Goal: Transaction & Acquisition: Purchase product/service

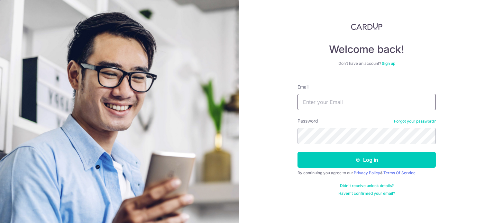
drag, startPoint x: 326, startPoint y: 97, endPoint x: 335, endPoint y: 106, distance: 12.3
click at [326, 97] on input "Email" at bounding box center [366, 102] width 138 height 16
type input "[EMAIL_ADDRESS][DOMAIN_NAME]"
click at [297, 152] on button "Log in" at bounding box center [366, 160] width 138 height 16
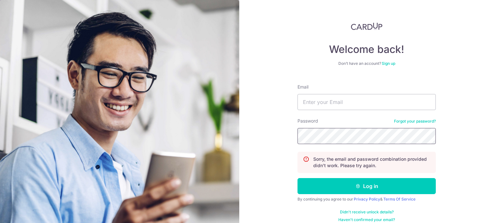
click at [297, 178] on button "Log in" at bounding box center [366, 186] width 138 height 16
click at [340, 104] on input "Email" at bounding box center [366, 102] width 138 height 16
type input "[EMAIL_ADDRESS][DOMAIN_NAME]"
click at [297, 178] on button "Log in" at bounding box center [366, 186] width 138 height 16
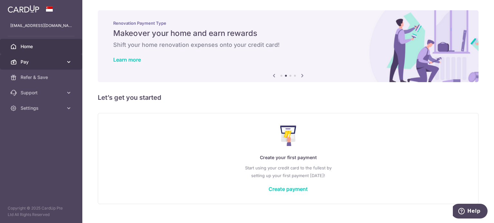
click at [48, 63] on span "Pay" at bounding box center [42, 62] width 42 height 6
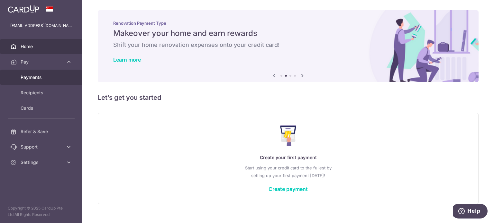
click at [36, 78] on span "Payments" at bounding box center [42, 77] width 42 height 6
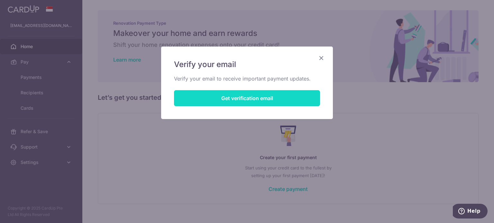
click at [262, 97] on button "Get verification email" at bounding box center [247, 98] width 146 height 16
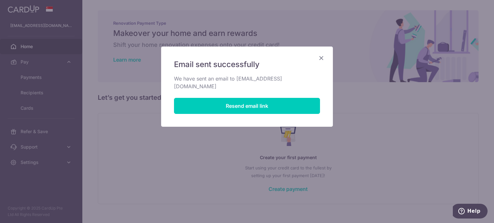
click at [322, 56] on icon "Close" at bounding box center [321, 58] width 8 height 8
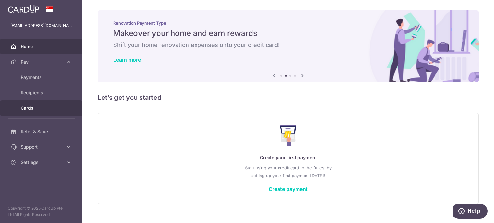
click at [29, 109] on span "Cards" at bounding box center [42, 108] width 42 height 6
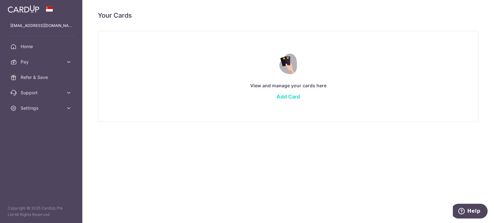
click at [290, 97] on link "Add Card" at bounding box center [287, 97] width 23 height 6
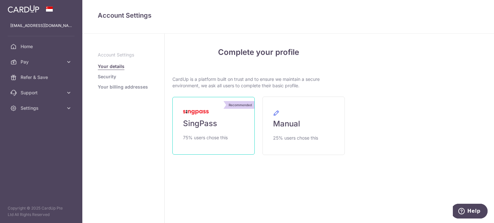
click at [212, 113] on link "Recommended SingPass 75% users chose this" at bounding box center [213, 126] width 82 height 58
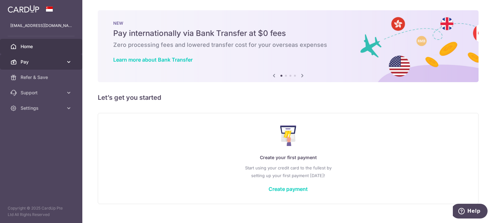
click at [60, 66] on link "Pay" at bounding box center [41, 61] width 82 height 15
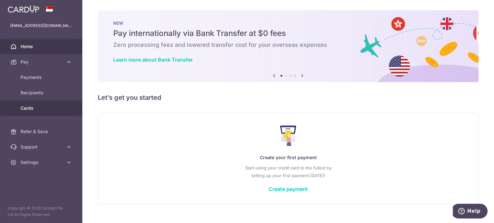
click at [36, 107] on span "Cards" at bounding box center [42, 108] width 42 height 6
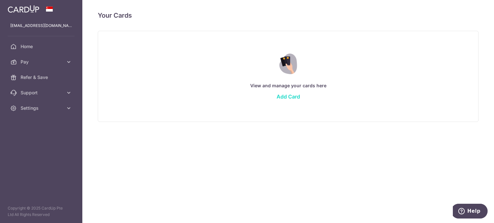
click at [285, 97] on link "Add Card" at bounding box center [287, 97] width 23 height 6
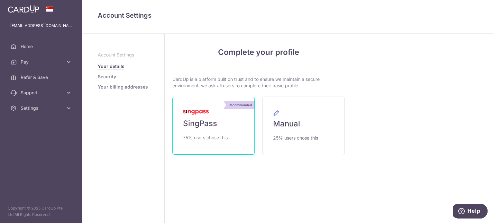
click at [210, 114] on link "Recommended SingPass 75% users chose this" at bounding box center [213, 126] width 82 height 58
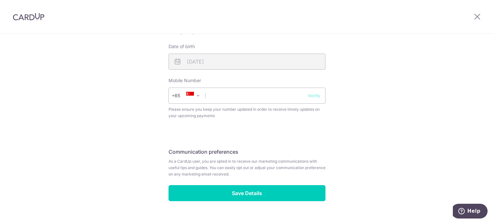
scroll to position [252, 0]
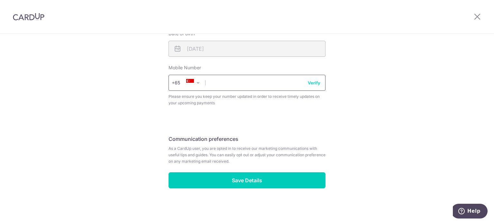
click at [234, 83] on input "text" at bounding box center [246, 83] width 157 height 16
type input "96979716"
click at [406, 93] on div "Review your details Your Details Please provide your full name as per your NRIC…" at bounding box center [247, 3] width 494 height 442
click at [312, 82] on button "Verify" at bounding box center [314, 83] width 13 height 6
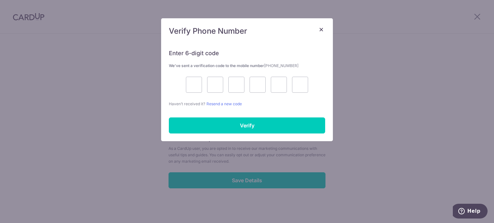
click at [359, 119] on div "× Verify Phone Number Enter 6-digit code We’ve sent a verification code to the …" at bounding box center [247, 111] width 494 height 223
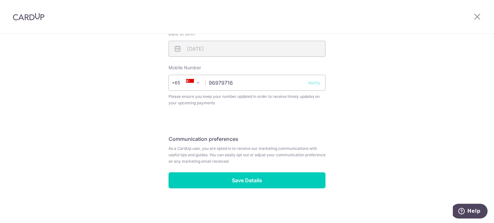
click at [312, 84] on button "Verify" at bounding box center [314, 83] width 13 height 6
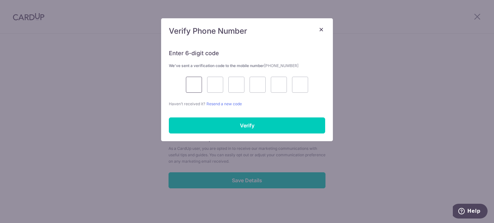
click at [197, 80] on input "text" at bounding box center [194, 85] width 16 height 16
type input "7"
type input "9"
type input "5"
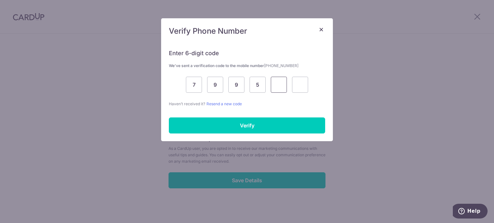
type input "9"
type input "1"
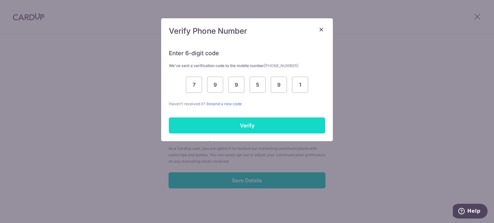
click at [228, 122] on input "Verify" at bounding box center [247, 126] width 156 height 16
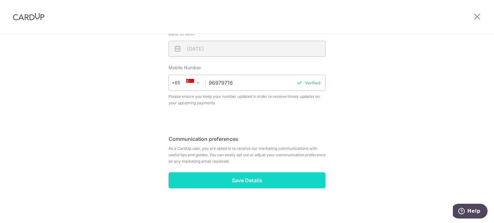
click at [245, 180] on input "Save Details" at bounding box center [246, 181] width 157 height 16
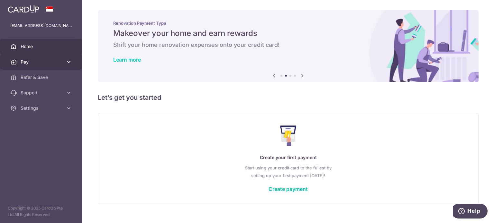
click at [37, 59] on span "Pay" at bounding box center [42, 62] width 42 height 6
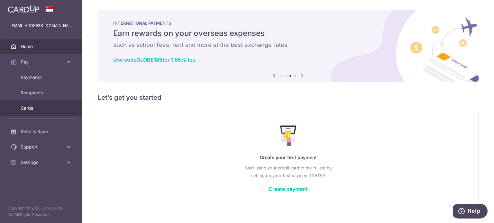
click at [37, 110] on span "Cards" at bounding box center [42, 108] width 42 height 6
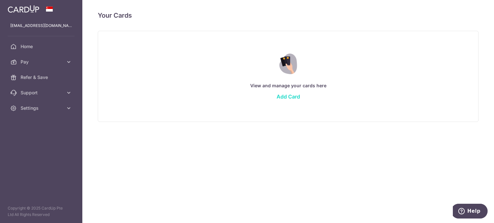
click at [291, 94] on link "Add Card" at bounding box center [287, 97] width 23 height 6
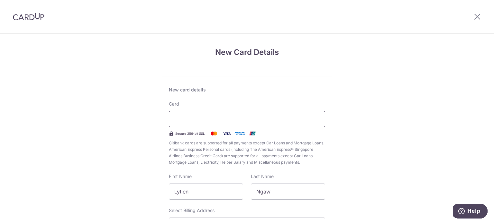
scroll to position [32, 0]
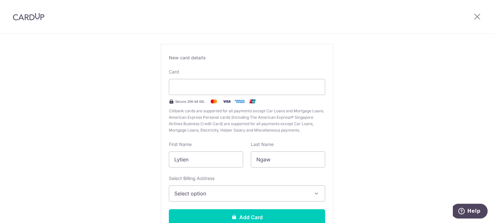
click at [301, 189] on button "Select option" at bounding box center [247, 194] width 156 height 16
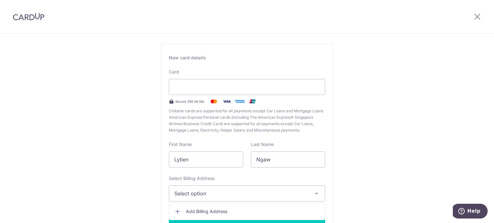
scroll to position [64, 0]
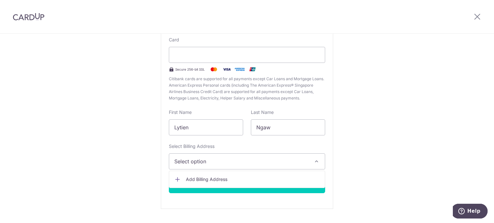
click at [192, 177] on span "Add Billing Address" at bounding box center [253, 179] width 134 height 6
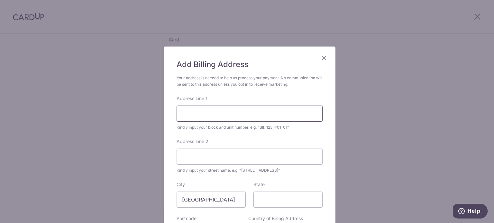
click at [226, 117] on input "Address Line 1" at bounding box center [249, 114] width 146 height 16
type input "[STREET_ADDRESS][GEOGRAPHIC_DATA]"
click at [321, 138] on div "Add Billing Address Your address is needed to help us process your payment. No …" at bounding box center [250, 163] width 172 height 232
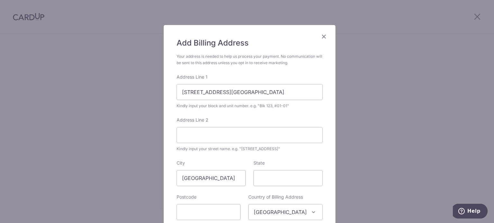
scroll to position [32, 0]
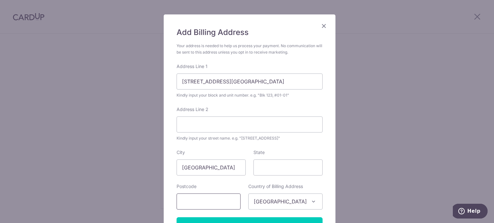
click at [223, 204] on input "text" at bounding box center [208, 202] width 64 height 16
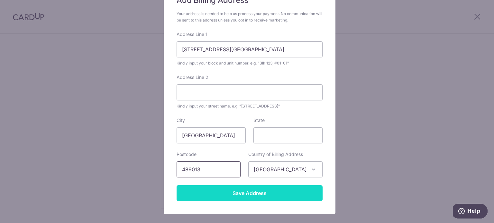
type input "489013"
click at [277, 192] on input "Save Address" at bounding box center [249, 193] width 146 height 16
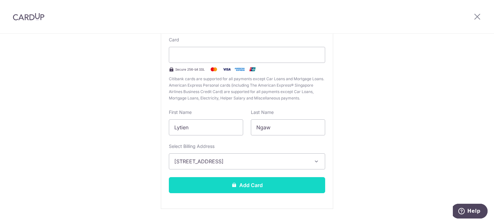
click at [282, 188] on button "Add Card" at bounding box center [247, 185] width 156 height 16
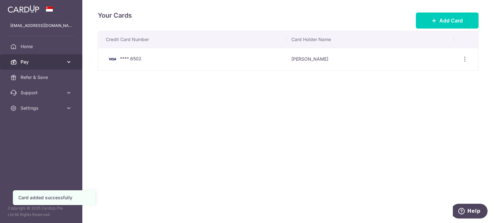
click at [35, 59] on span "Pay" at bounding box center [42, 62] width 42 height 6
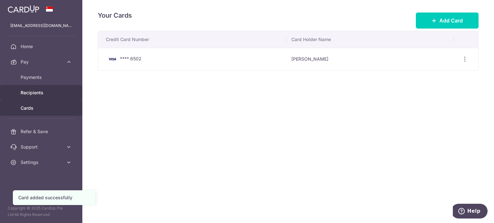
click at [35, 91] on span "Recipients" at bounding box center [42, 93] width 42 height 6
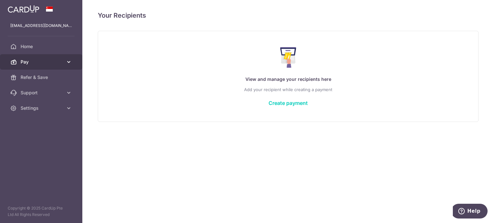
click at [47, 63] on span "Pay" at bounding box center [42, 62] width 42 height 6
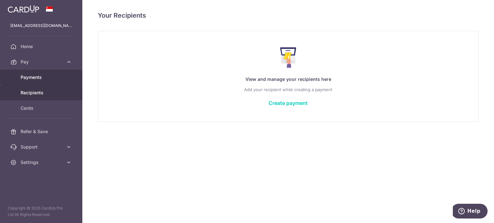
click at [41, 76] on span "Payments" at bounding box center [42, 77] width 42 height 6
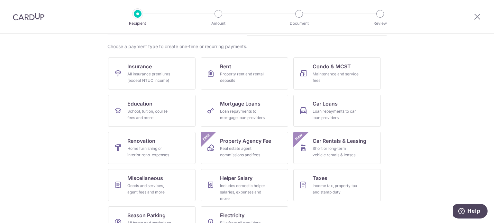
scroll to position [64, 0]
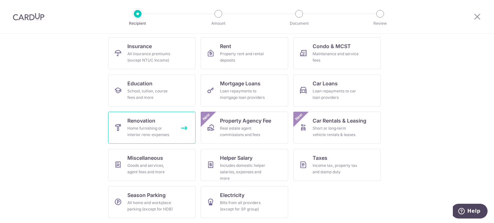
click at [157, 126] on div "Home furnishing or interior reno-expenses" at bounding box center [150, 131] width 46 height 13
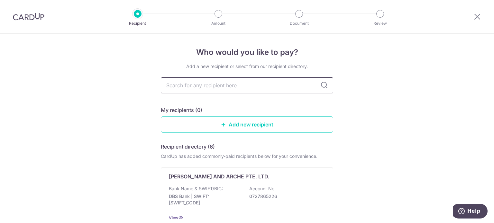
click at [173, 84] on input "text" at bounding box center [247, 85] width 172 height 16
paste input "Forefront interior"
type input "Forefront interior"
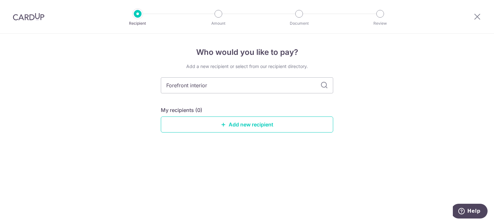
click at [321, 86] on icon at bounding box center [324, 86] width 8 height 8
drag, startPoint x: 282, startPoint y: 88, endPoint x: 179, endPoint y: 83, distance: 103.6
click at [179, 83] on input "Forefront interior" at bounding box center [247, 85] width 172 height 16
type input "Foreffront"
click at [180, 82] on input "Foreffront" at bounding box center [247, 85] width 172 height 16
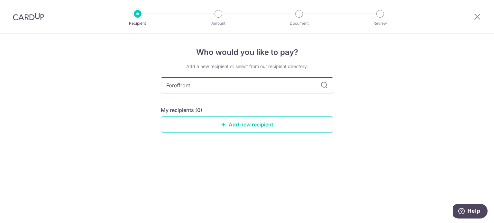
type input "Forefront"
drag, startPoint x: 236, startPoint y: 85, endPoint x: 129, endPoint y: 99, distance: 107.0
click at [127, 94] on div "Who would you like to pay? Add a new recipient or select from our recipient dir…" at bounding box center [247, 129] width 494 height 190
click at [114, 100] on div "Who would you like to pay? Add a new recipient or select from our recipient dir…" at bounding box center [247, 129] width 494 height 190
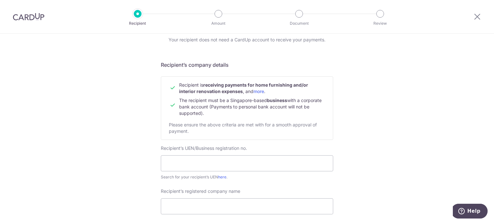
scroll to position [64, 0]
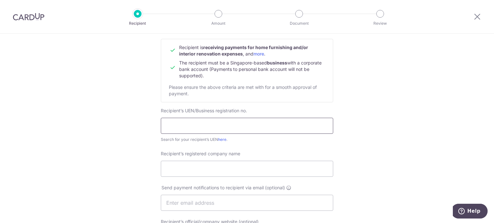
click at [199, 126] on input "text" at bounding box center [247, 126] width 172 height 16
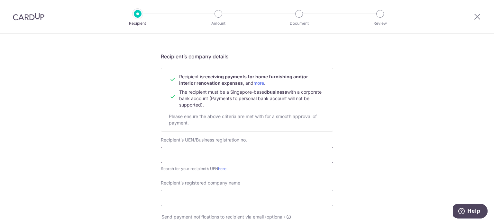
scroll to position [32, 0]
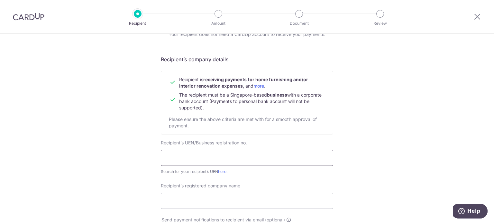
click at [190, 155] on input "text" at bounding box center [247, 158] width 172 height 16
paste input "201527796N"
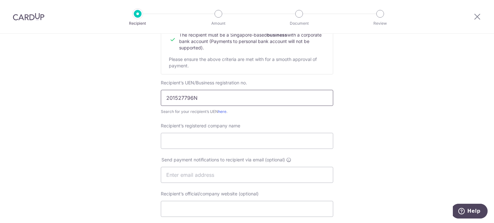
scroll to position [96, 0]
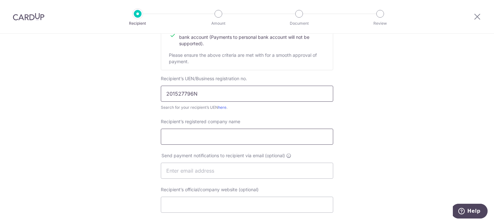
type input "201527796N"
click at [214, 134] on input "Recipient’s registered company name" at bounding box center [247, 137] width 172 height 16
click at [225, 108] on div "Search for your recipient’s UEN here ." at bounding box center [247, 107] width 172 height 6
click at [223, 107] on link "here" at bounding box center [222, 107] width 8 height 5
click at [228, 141] on input "Recipient’s registered company name" at bounding box center [247, 137] width 172 height 16
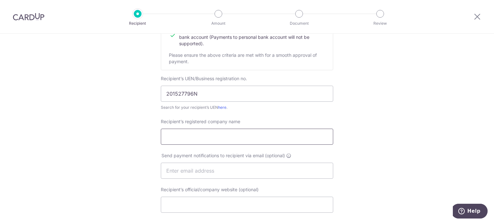
click at [193, 140] on input "Recipient’s registered company name" at bounding box center [247, 137] width 172 height 16
paste input "Forefront interior pte ltd"
click at [191, 135] on input "Forefront interior pte ltd" at bounding box center [247, 137] width 172 height 16
click at [210, 137] on input "Forefront Interior pte ltd" at bounding box center [247, 137] width 172 height 16
click at [218, 137] on input "Forefront Interior Pte ltd" at bounding box center [247, 137] width 172 height 16
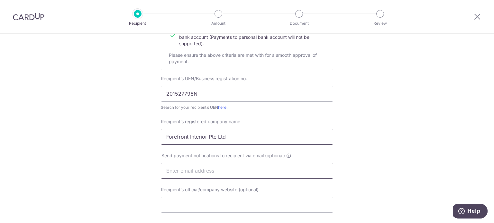
type input "Forefront Interior Pte Ltd"
click at [226, 168] on input "text" at bounding box center [247, 171] width 172 height 16
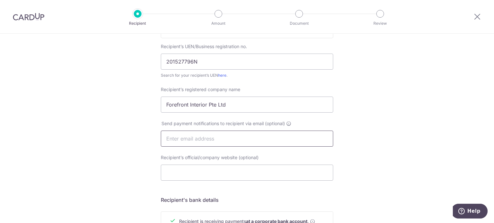
scroll to position [161, 0]
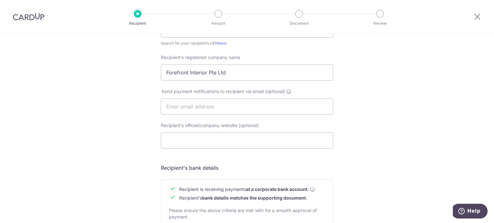
click at [349, 140] on div "Who would you like to pay? Your recipient does not need a CardUp account to rec…" at bounding box center [247, 114] width 494 height 483
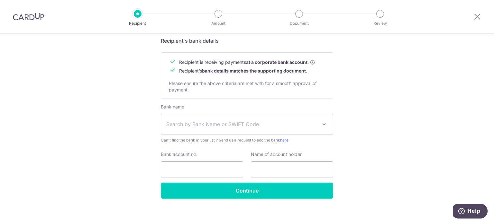
scroll to position [289, 0]
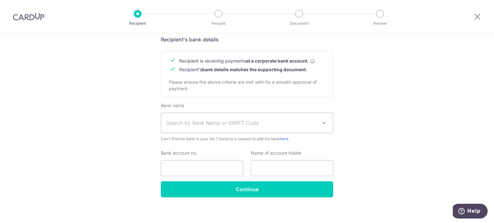
click at [265, 124] on span "Search by Bank Name or SWIFT Code" at bounding box center [241, 123] width 151 height 8
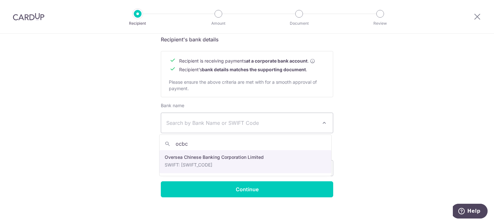
type input "ocbc"
select select "12"
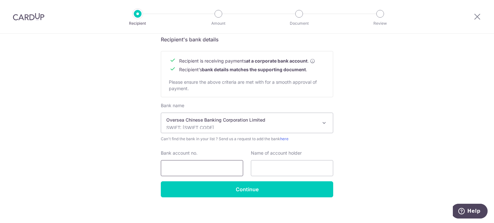
click at [201, 168] on input "Bank account no." at bounding box center [202, 168] width 82 height 16
paste input "689-753762-001"
click at [177, 168] on input "689-753762-001" at bounding box center [202, 168] width 82 height 16
click at [194, 167] on input "689753762-001" at bounding box center [202, 168] width 82 height 16
type input "689753762001"
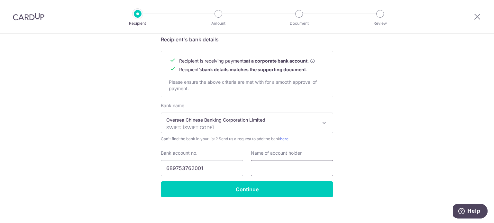
click at [299, 161] on input "text" at bounding box center [292, 168] width 82 height 16
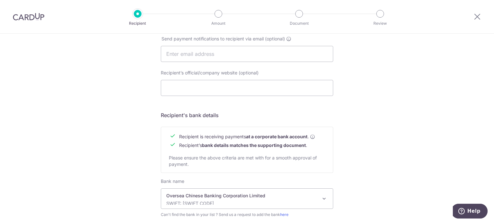
scroll to position [132, 0]
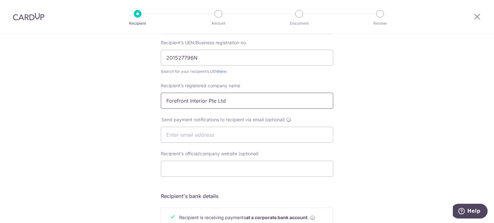
drag, startPoint x: 165, startPoint y: 100, endPoint x: 206, endPoint y: 102, distance: 41.2
click at [206, 102] on input "Forefront Interior Pte Ltd" at bounding box center [247, 101] width 172 height 16
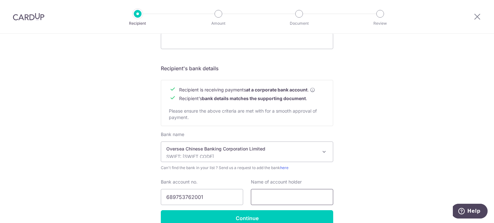
scroll to position [261, 0]
click at [289, 196] on input "text" at bounding box center [292, 197] width 82 height 16
paste input "Forefront Interior"
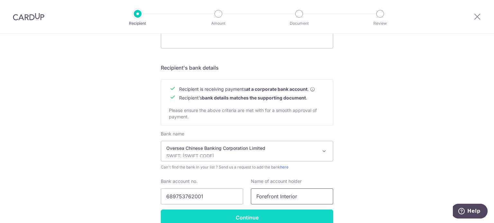
type input "Forefront Interior"
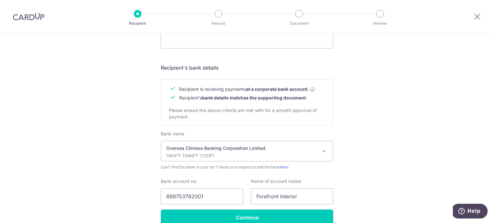
click at [286, 215] on input "Continue" at bounding box center [247, 218] width 172 height 16
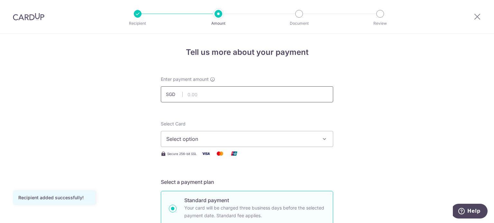
click at [258, 99] on input "text" at bounding box center [247, 94] width 172 height 16
type input "5,000.00"
click at [274, 141] on span "Select option" at bounding box center [241, 139] width 150 height 8
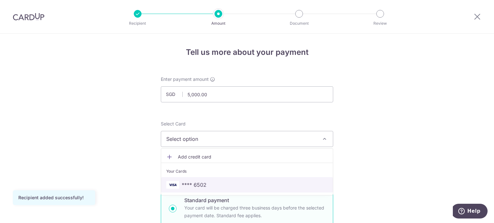
click at [201, 185] on span "**** 6502" at bounding box center [194, 185] width 25 height 8
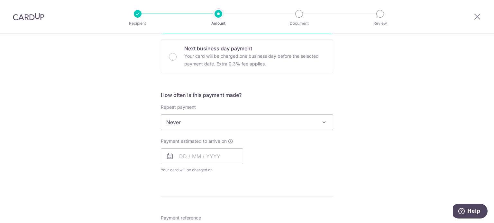
scroll to position [193, 0]
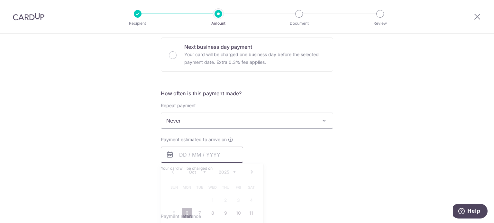
click at [182, 154] on input "text" at bounding box center [202, 155] width 82 height 16
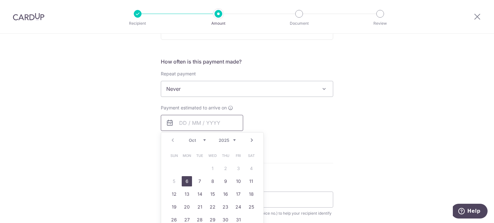
scroll to position [225, 0]
click at [170, 139] on div "Prev Next Oct Nov [DATE] 2026 2027 2028 2029 2030 2031 2032 2033 2034 2035" at bounding box center [212, 139] width 102 height 15
click at [203, 140] on select "Oct Nov Dec" at bounding box center [197, 140] width 17 height 5
click at [185, 180] on link "6" at bounding box center [187, 181] width 10 height 10
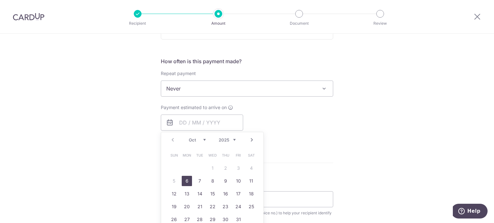
type input "[DATE]"
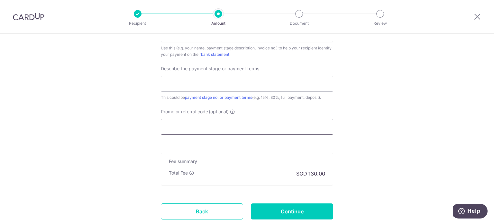
scroll to position [418, 0]
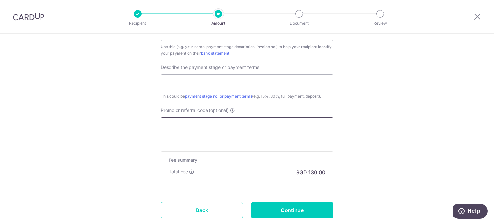
click at [214, 128] on input "Promo or referral code (optional)" at bounding box center [247, 126] width 172 height 16
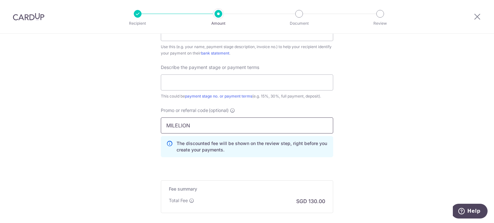
type input "MILELION"
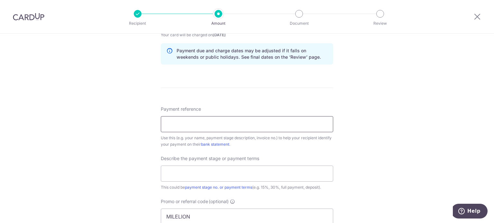
scroll to position [328, 0]
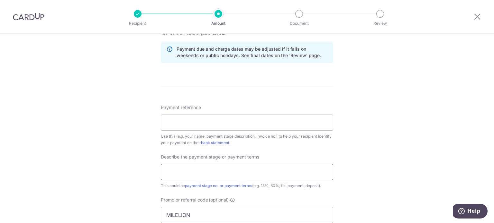
click at [197, 169] on input "text" at bounding box center [247, 172] width 172 height 16
type input "Deposit"
click at [200, 125] on input "Payment reference" at bounding box center [247, 123] width 172 height 16
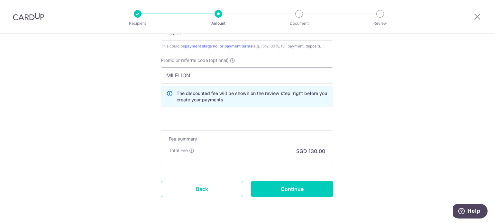
scroll to position [489, 0]
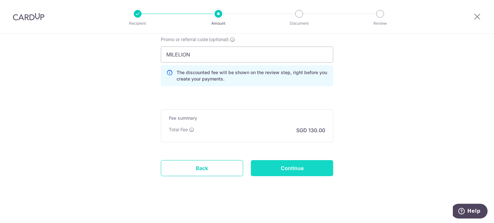
type input "Lytien/[PERSON_NAME] Deposit for [PERSON_NAME]"
click at [273, 170] on input "Continue" at bounding box center [292, 168] width 82 height 16
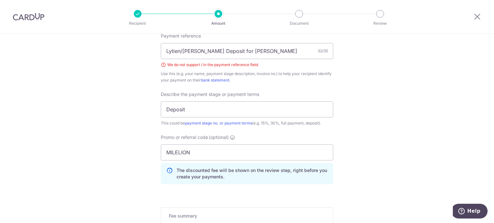
scroll to position [369, 0]
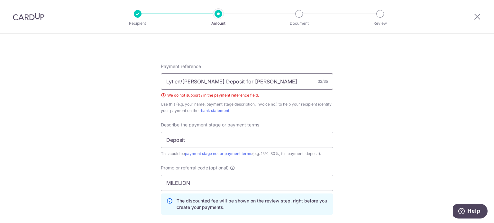
click at [181, 81] on input "Lytien/[PERSON_NAME] Deposit for [PERSON_NAME]" at bounding box center [247, 82] width 172 height 16
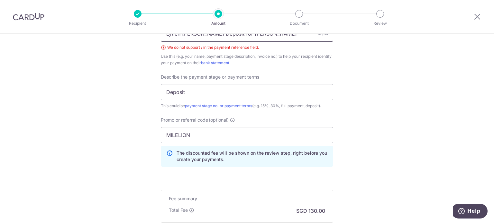
scroll to position [498, 0]
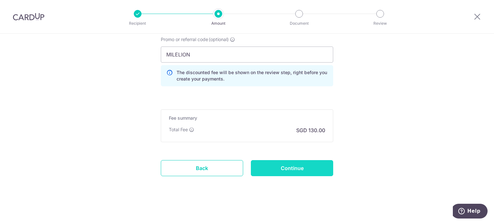
type input "Lytien [PERSON_NAME] Deposit for [PERSON_NAME]"
click at [305, 166] on input "Continue" at bounding box center [292, 168] width 82 height 16
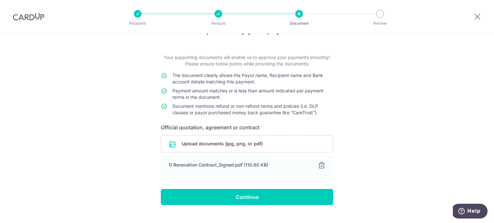
scroll to position [33, 0]
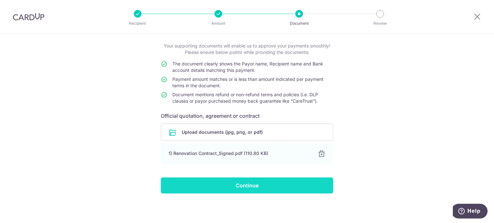
click at [254, 186] on input "Continue" at bounding box center [247, 186] width 172 height 16
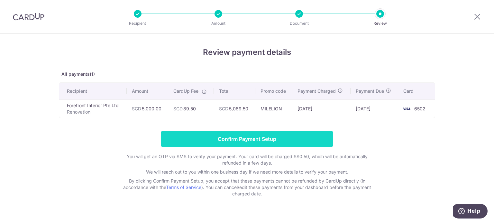
click at [279, 144] on input "Confirm Payment Setup" at bounding box center [247, 139] width 172 height 16
click at [254, 136] on input "Confirm Payment Setup" at bounding box center [247, 139] width 172 height 16
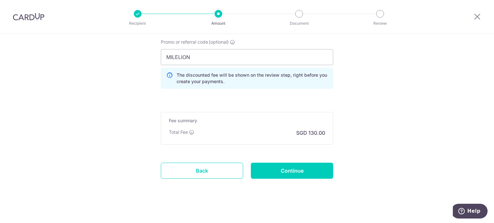
scroll to position [515, 0]
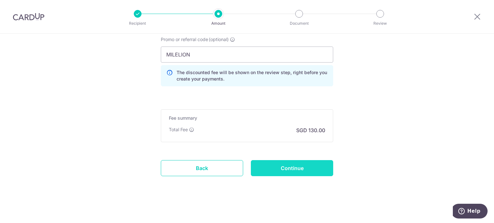
click at [297, 164] on input "Continue" at bounding box center [292, 168] width 82 height 16
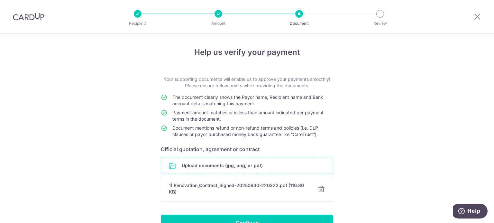
scroll to position [37, 0]
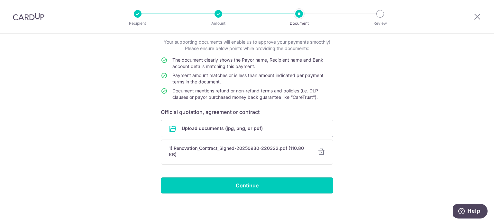
click at [296, 186] on input "Continue" at bounding box center [247, 186] width 172 height 16
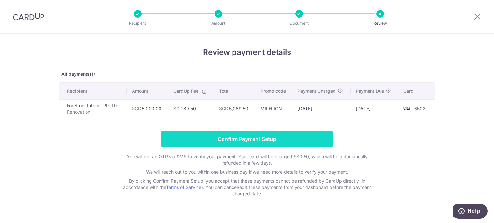
click at [293, 138] on input "Confirm Payment Setup" at bounding box center [247, 139] width 172 height 16
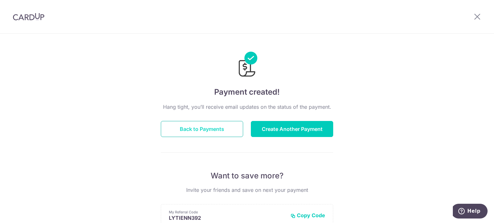
click at [228, 128] on button "Back to Payments" at bounding box center [202, 129] width 82 height 16
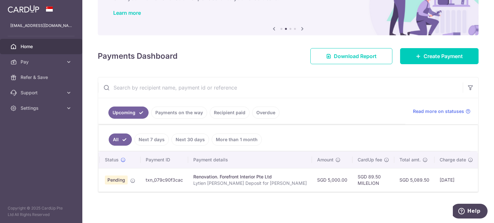
scroll to position [0, 13]
